Goal: Find specific page/section: Find specific page/section

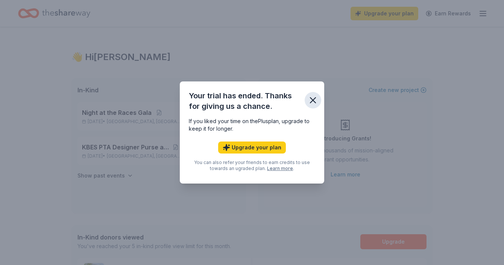
click at [315, 99] on icon "button" at bounding box center [312, 100] width 11 height 11
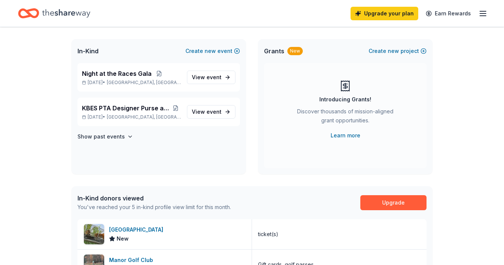
scroll to position [12, 0]
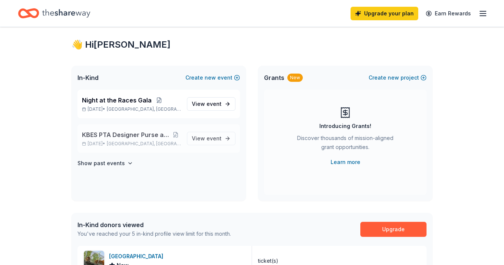
click at [131, 136] on span "KBES PTA Designer Purse and Cash Bingo" at bounding box center [126, 134] width 88 height 9
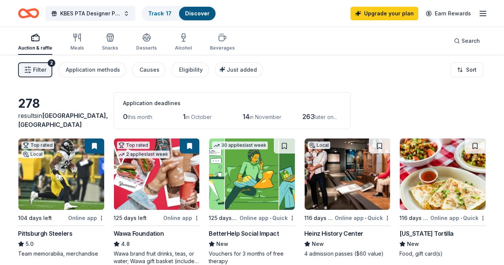
click at [41, 69] on span "Filter" at bounding box center [39, 69] width 13 height 9
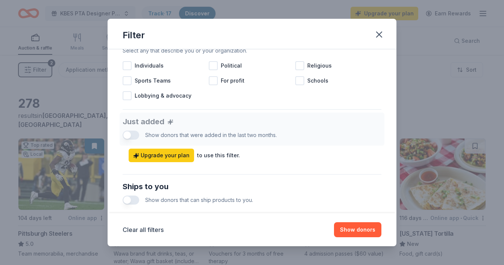
scroll to position [382, 0]
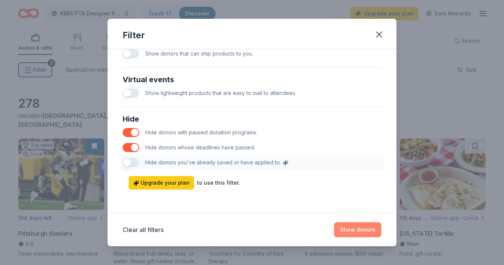
click at [353, 231] on button "Show donors" at bounding box center [357, 230] width 47 height 15
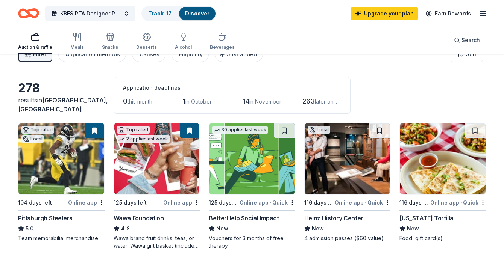
scroll to position [0, 0]
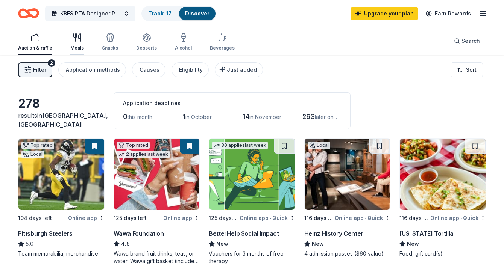
click at [78, 43] on div "Meals" at bounding box center [77, 42] width 14 height 18
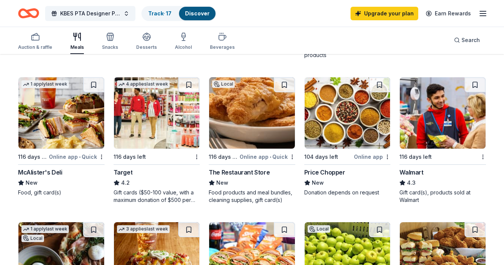
scroll to position [312, 0]
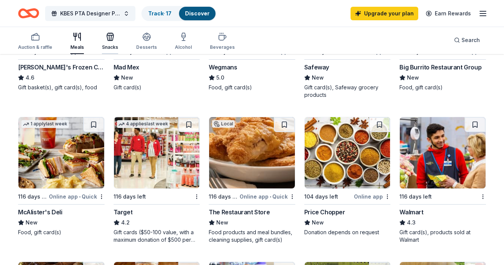
click at [109, 40] on icon "button" at bounding box center [110, 36] width 9 height 9
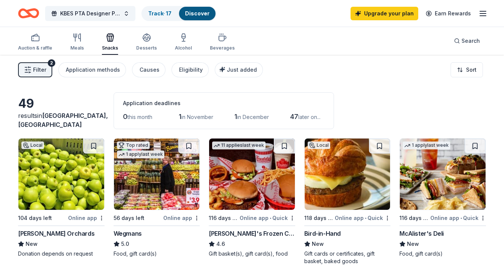
click at [192, 12] on link "Discover" at bounding box center [197, 13] width 24 height 6
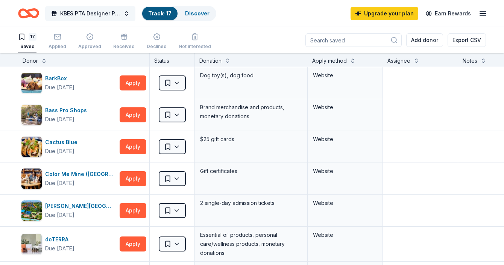
click at [124, 15] on button "KBES PTA Designer Purse and Cash Bingo" at bounding box center [90, 13] width 90 height 15
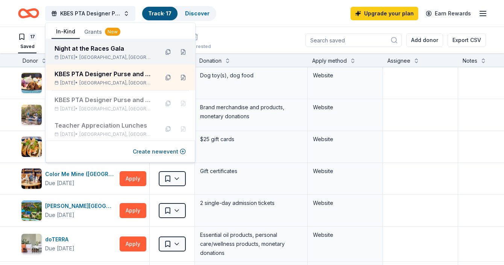
click at [135, 47] on div "Night at the Races Gala" at bounding box center [104, 48] width 98 height 9
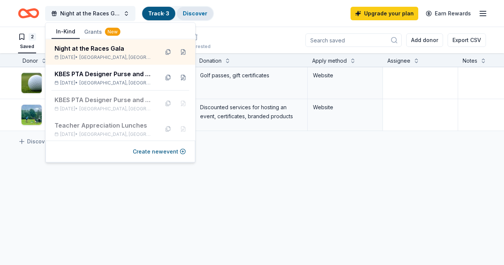
click at [186, 15] on link "Discover" at bounding box center [195, 13] width 24 height 6
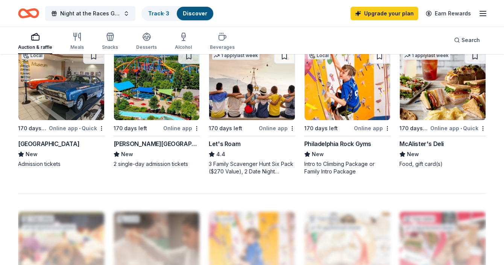
scroll to position [374, 0]
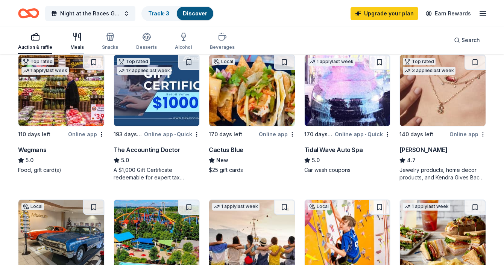
click at [78, 38] on icon "button" at bounding box center [77, 36] width 9 height 9
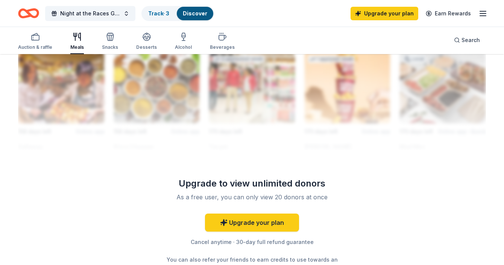
scroll to position [694, 0]
